Goal: Find specific page/section: Find specific page/section

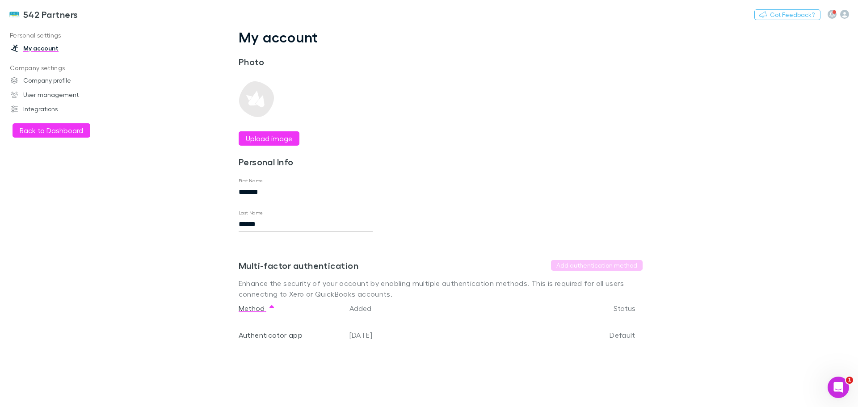
click at [55, 131] on button "Back to Dashboard" at bounding box center [52, 130] width 78 height 14
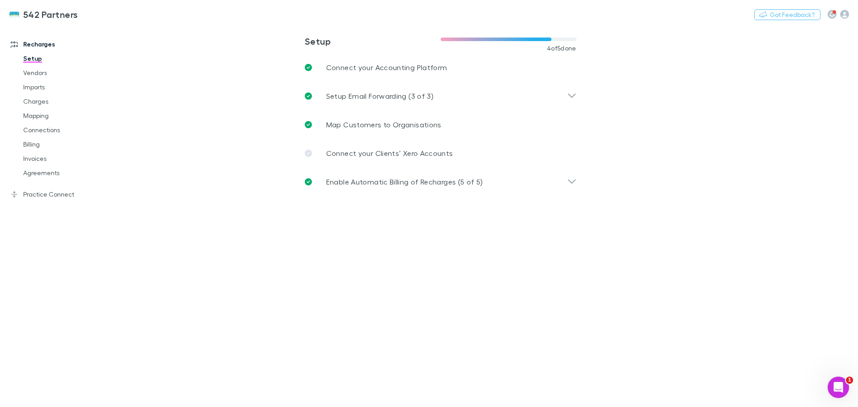
click at [30, 158] on link "Invoices" at bounding box center [67, 159] width 106 height 14
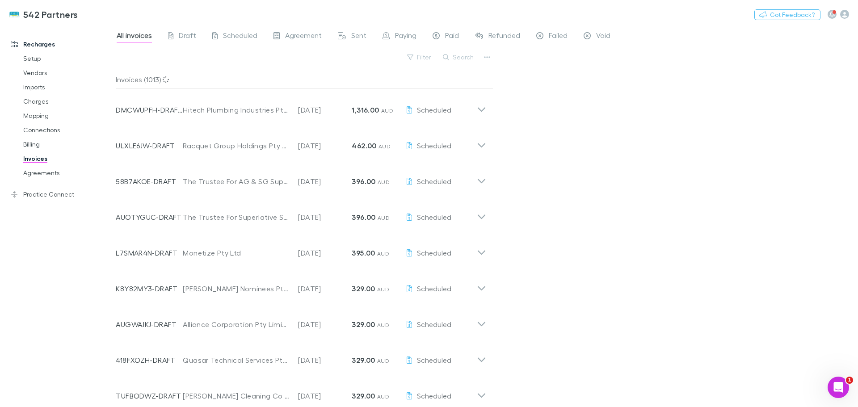
click at [479, 108] on icon at bounding box center [481, 106] width 9 height 18
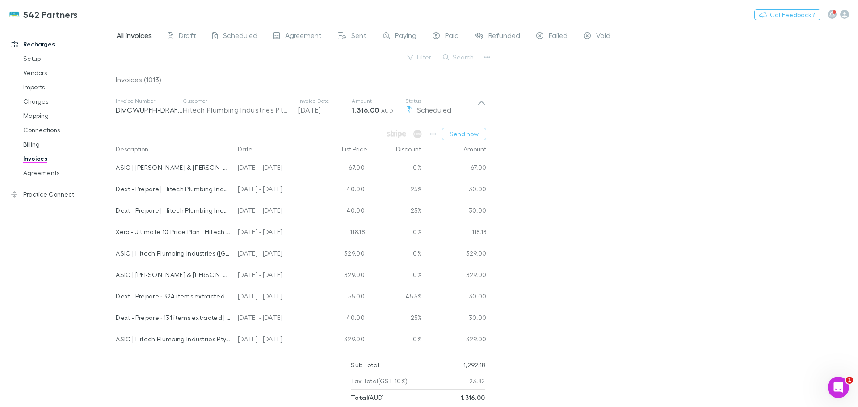
click at [435, 133] on icon "button" at bounding box center [433, 134] width 6 height 7
click at [363, 230] on p "View charges" at bounding box center [379, 228] width 109 height 11
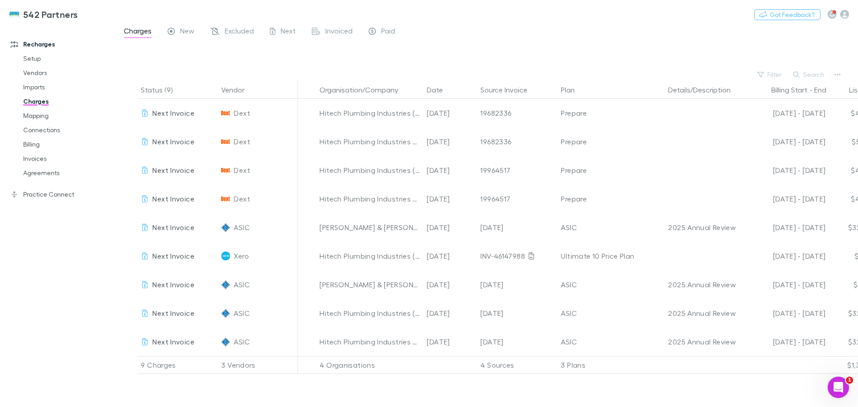
click at [40, 160] on link "Invoices" at bounding box center [67, 159] width 106 height 14
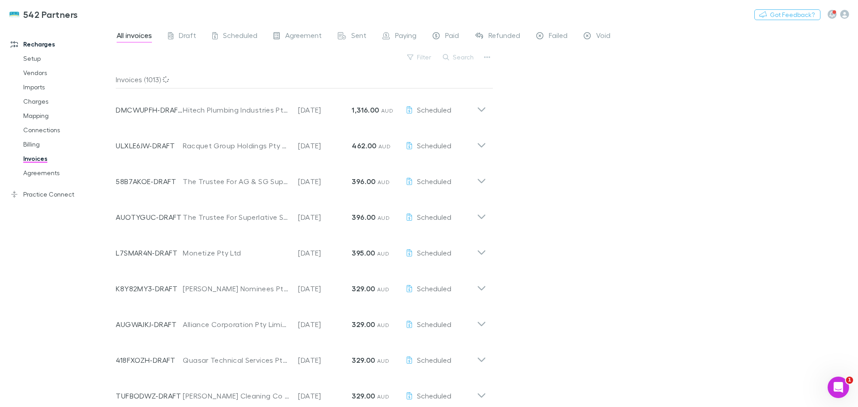
click at [485, 110] on icon at bounding box center [481, 106] width 9 height 18
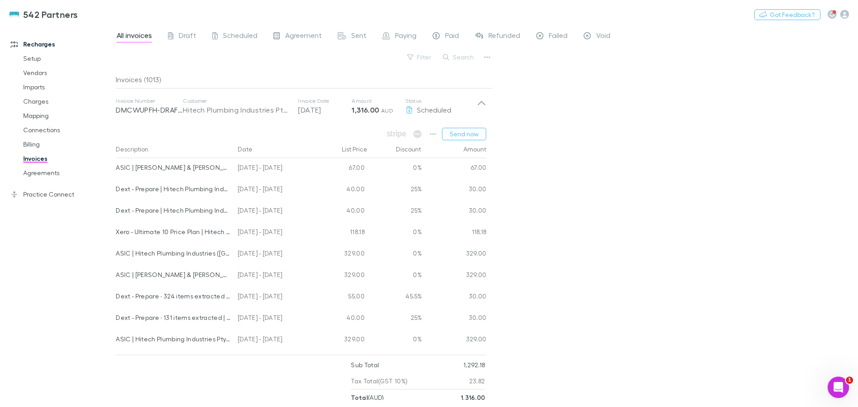
click at [604, 32] on span "Void" at bounding box center [603, 37] width 14 height 12
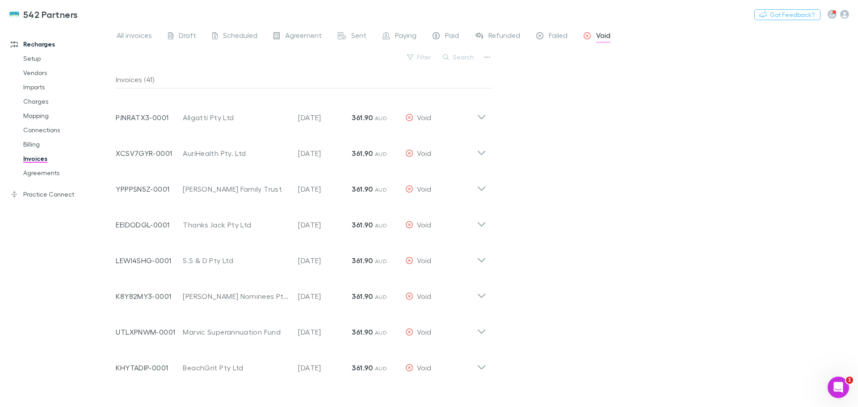
scroll to position [574, 0]
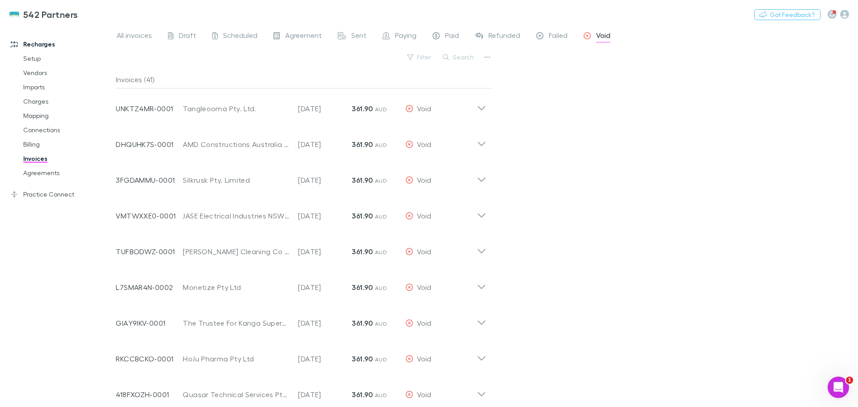
click at [465, 57] on button "Search" at bounding box center [459, 57] width 41 height 11
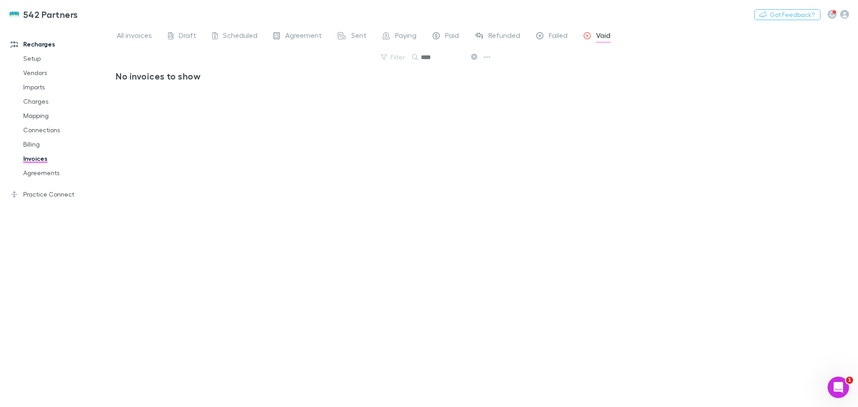
type input "****"
click at [127, 34] on span "All invoices" at bounding box center [134, 37] width 35 height 12
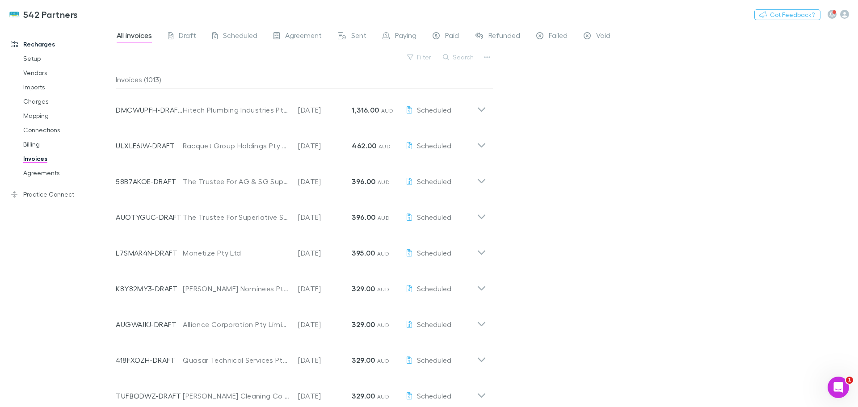
click at [456, 55] on button "Search" at bounding box center [459, 57] width 41 height 11
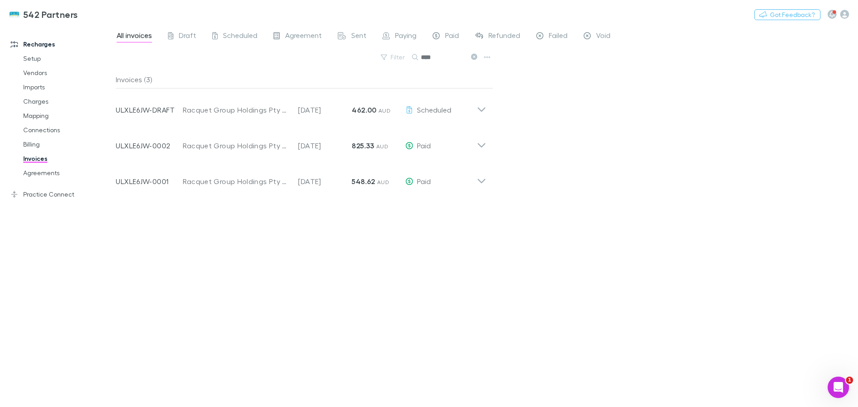
type input "****"
click at [484, 108] on icon at bounding box center [481, 106] width 9 height 18
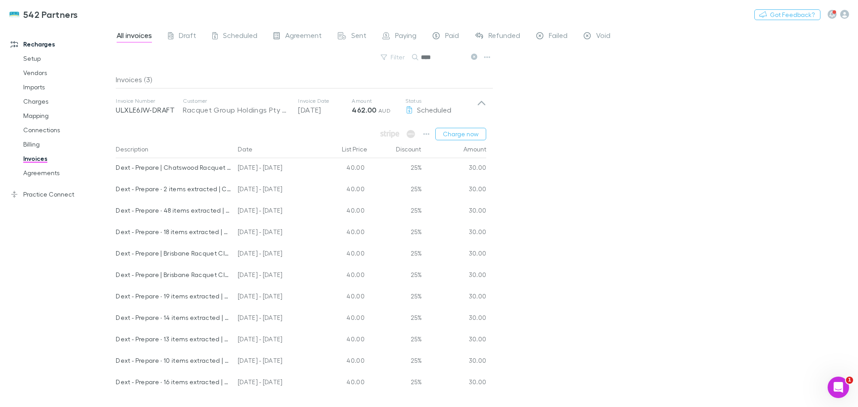
click at [480, 103] on icon at bounding box center [482, 103] width 8 height 4
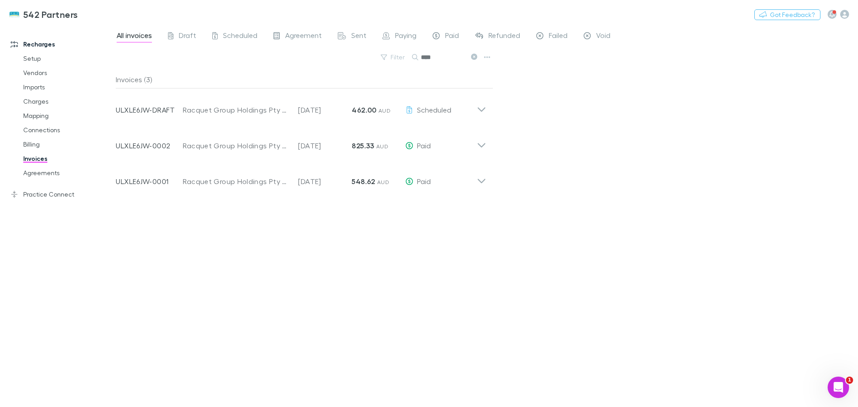
click at [478, 144] on icon at bounding box center [481, 142] width 9 height 18
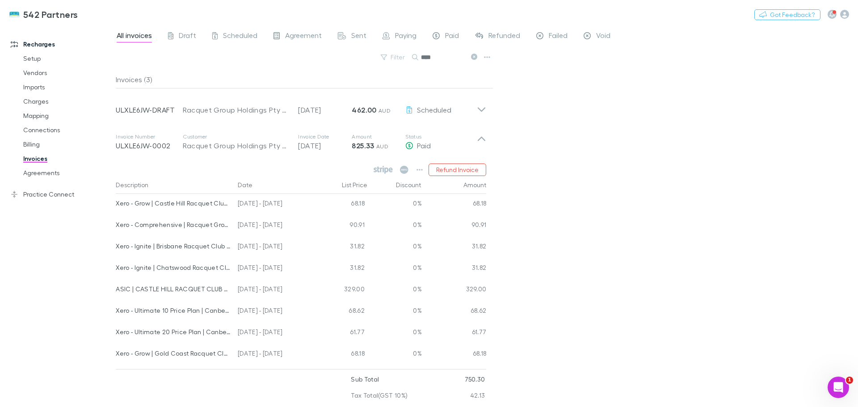
click at [478, 144] on icon at bounding box center [481, 142] width 9 height 18
